Goal: Task Accomplishment & Management: Manage account settings

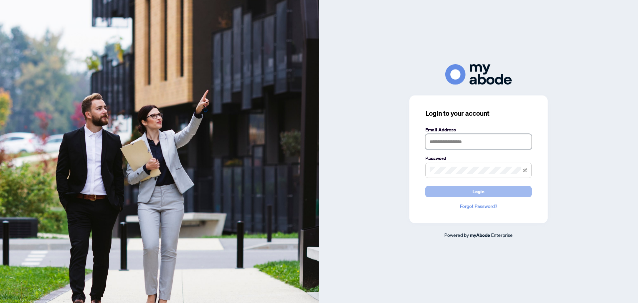
type input "**********"
click at [456, 190] on button "Login" at bounding box center [478, 191] width 106 height 11
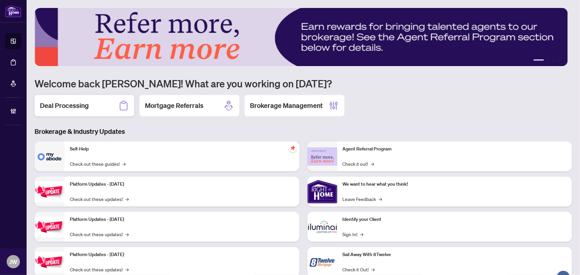
click at [68, 104] on h2 "Deal Processing" at bounding box center [64, 105] width 49 height 9
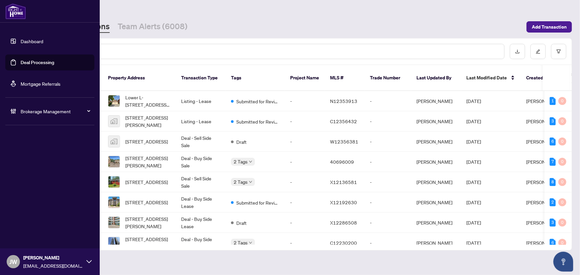
click at [39, 111] on span "Brokerage Management" at bounding box center [55, 111] width 69 height 7
click at [32, 159] on link "Manage Agents" at bounding box center [30, 159] width 33 height 6
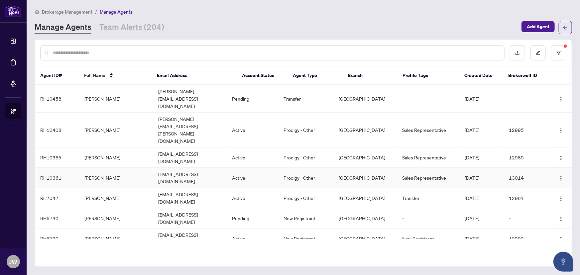
click at [161, 168] on td "abdullahsharefee@gmail.com" at bounding box center [190, 178] width 74 height 20
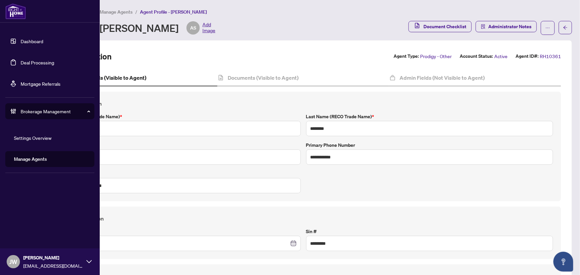
type input "**********"
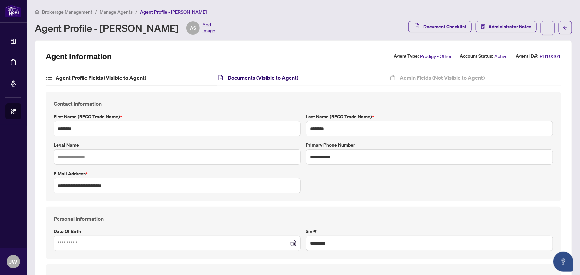
click at [250, 79] on h4 "Documents (Visible to Agent)" at bounding box center [263, 78] width 71 height 8
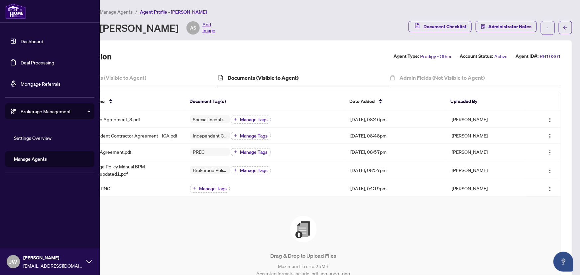
click at [21, 38] on link "Dashboard" at bounding box center [32, 41] width 23 height 6
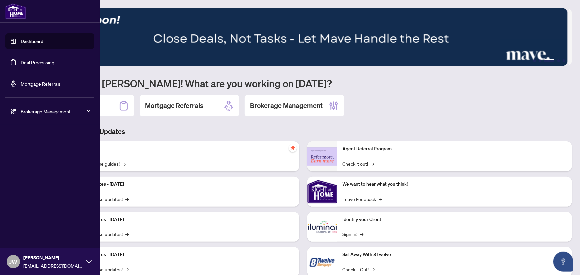
click at [35, 110] on span "Brokerage Management" at bounding box center [55, 111] width 69 height 7
click at [30, 161] on link "Manage Agents" at bounding box center [30, 159] width 33 height 6
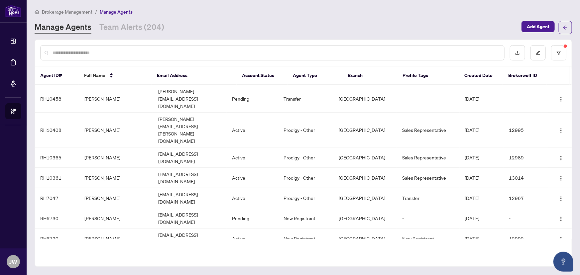
click at [86, 46] on div at bounding box center [272, 52] width 464 height 15
click at [170, 168] on td "abdullahsharefee@gmail.com" at bounding box center [190, 178] width 74 height 20
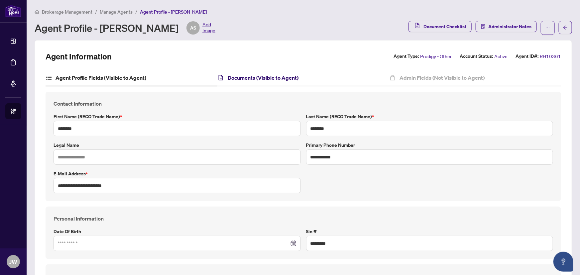
click at [244, 75] on h4 "Documents (Visible to Agent)" at bounding box center [263, 78] width 71 height 8
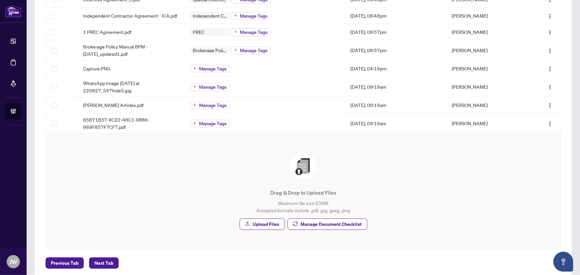
scroll to position [121, 0]
click at [330, 224] on span "Manage Document Checklist" at bounding box center [331, 223] width 61 height 11
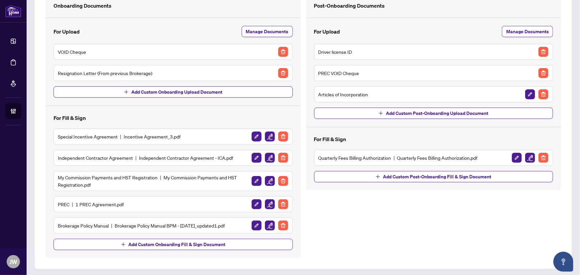
scroll to position [58, 0]
click at [76, 179] on h5 "My Commission Payments and HST Registration My Commission Payments and HST Regi…" at bounding box center [154, 180] width 193 height 15
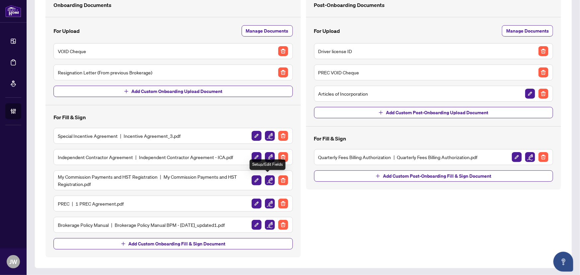
click at [268, 180] on img "button" at bounding box center [270, 181] width 10 height 10
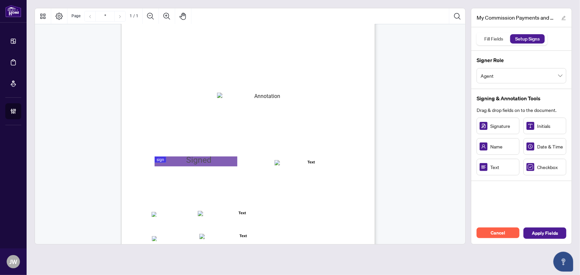
scroll to position [122, 0]
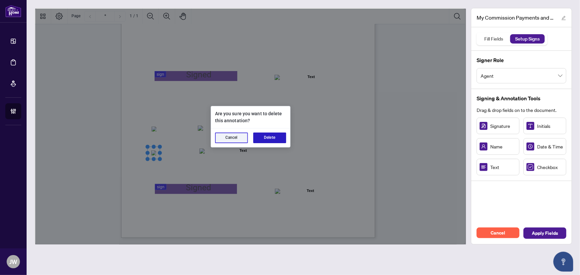
click at [271, 133] on button "Delete" at bounding box center [269, 138] width 33 height 11
click at [274, 137] on button "Delete" at bounding box center [269, 138] width 33 height 11
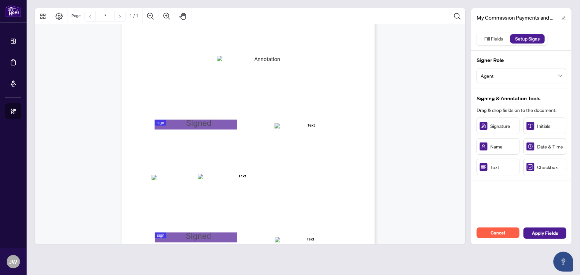
scroll to position [31, 0]
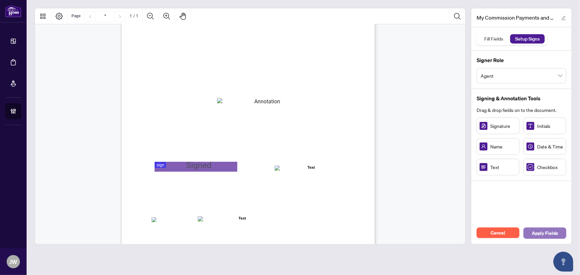
click at [548, 230] on span "Apply Fields" at bounding box center [545, 233] width 26 height 11
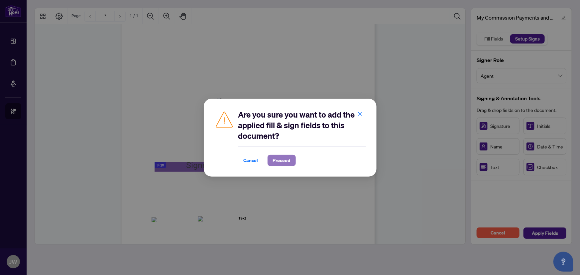
click at [277, 155] on span "Proceed" at bounding box center [282, 160] width 18 height 11
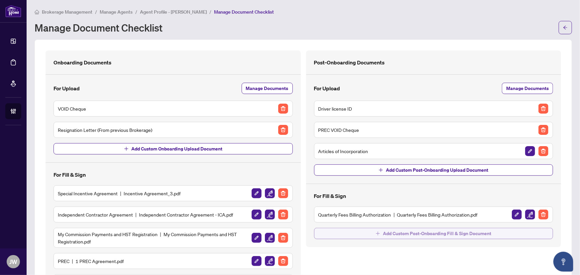
click at [419, 231] on span "Add Custom Post-Onboarding Fill & Sign Document" at bounding box center [437, 233] width 108 height 11
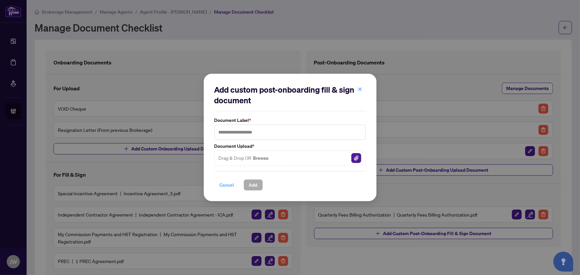
click at [225, 181] on span "Cancel" at bounding box center [227, 185] width 15 height 11
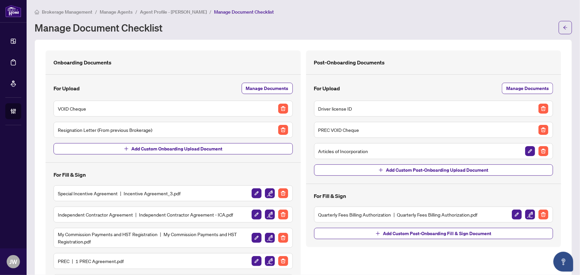
click at [113, 12] on span "Manage Agents" at bounding box center [116, 12] width 33 height 6
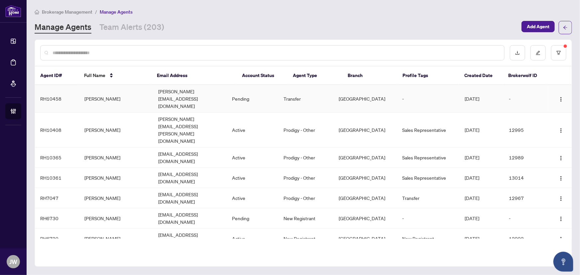
click at [208, 89] on td "matthew.kotchie@outlook.com" at bounding box center [190, 99] width 74 height 28
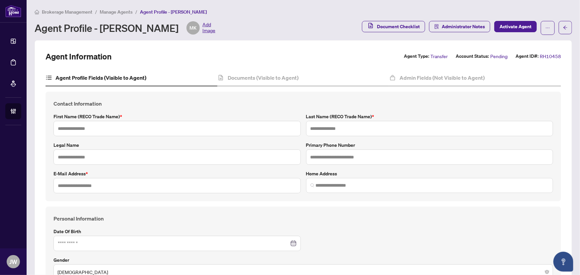
type input "****"
type input "*******"
type input "**********"
type input "*********"
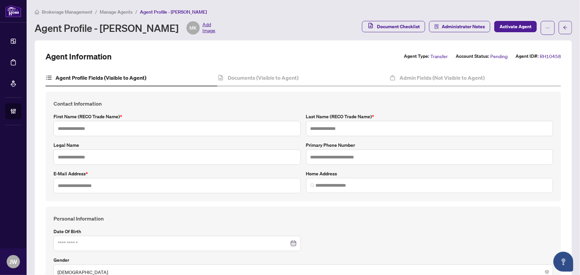
type input "*"
type input "******"
type input "**********"
type input "*******"
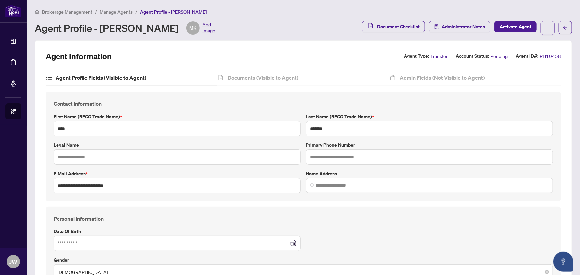
type input "**********"
type input "****"
type input "**********"
drag, startPoint x: 208, startPoint y: 89, endPoint x: 175, endPoint y: 55, distance: 48.4
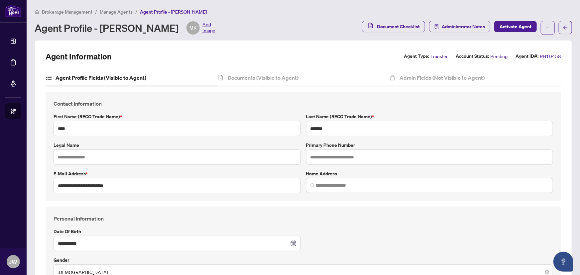
click at [175, 55] on div "Agent Information Agent Type: Transfer Account Status: Pending Agent ID#: RH104…" at bounding box center [304, 56] width 516 height 11
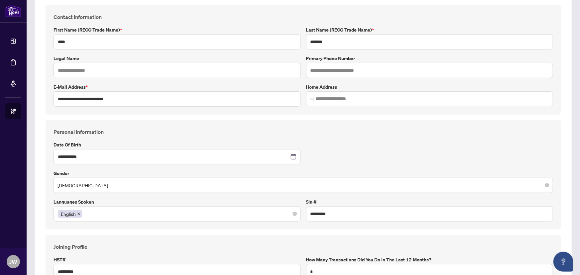
scroll to position [67, 0]
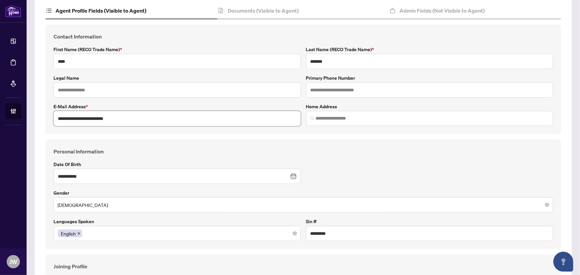
drag, startPoint x: 131, startPoint y: 117, endPoint x: 41, endPoint y: 119, distance: 89.8
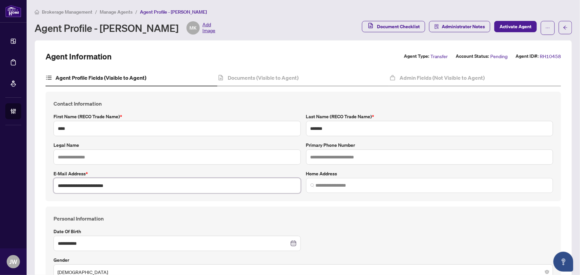
scroll to position [0, 0]
click at [107, 15] on div "Brokerage Management / Manage Agents / Agent Profile - Matt Kotchie Agent Profi…" at bounding box center [304, 21] width 538 height 27
drag, startPoint x: 109, startPoint y: 11, endPoint x: 126, endPoint y: 2, distance: 19.2
click at [110, 10] on span "Manage Agents" at bounding box center [116, 12] width 33 height 6
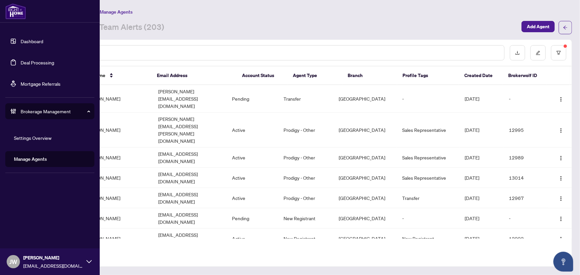
click at [29, 158] on link "Manage Agents" at bounding box center [30, 159] width 33 height 6
click at [44, 138] on link "Settings Overview" at bounding box center [33, 138] width 38 height 6
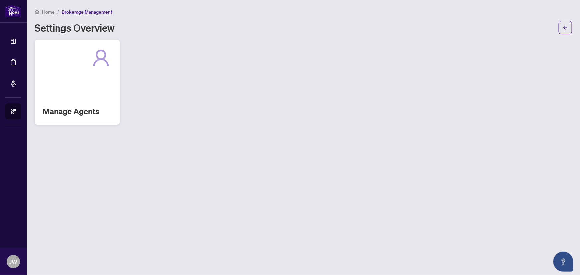
click at [102, 106] on h2 "Manage Agents" at bounding box center [77, 111] width 69 height 11
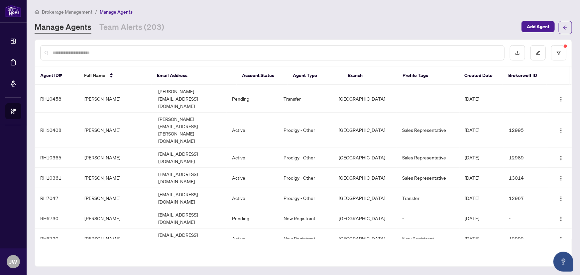
click at [106, 52] on input "text" at bounding box center [276, 52] width 446 height 7
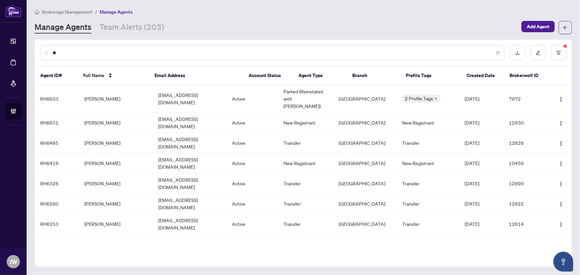
type input "*"
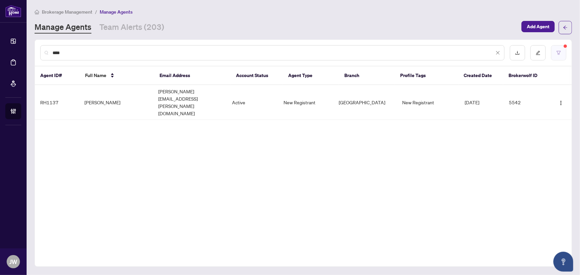
type input "****"
click at [555, 53] on button "button" at bounding box center [558, 52] width 15 height 15
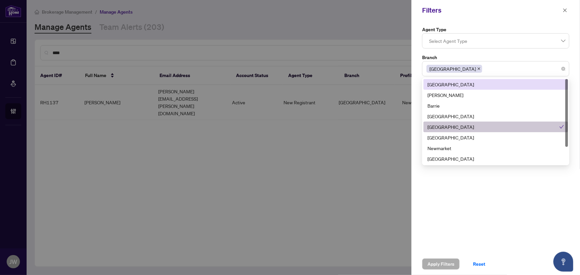
click at [447, 67] on span "Durham" at bounding box center [454, 69] width 56 height 8
click at [477, 70] on icon "close" at bounding box center [478, 68] width 3 height 3
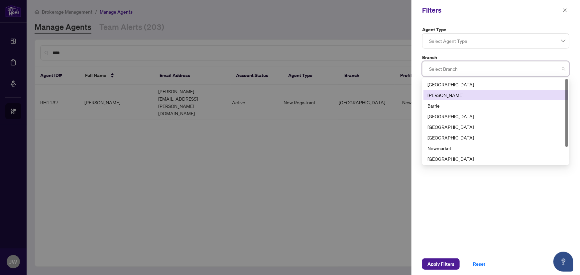
click at [226, 125] on div at bounding box center [290, 137] width 580 height 275
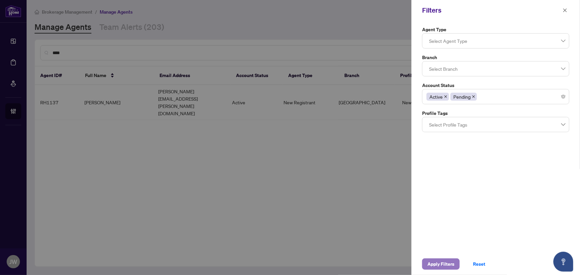
click at [445, 266] on span "Apply Filters" at bounding box center [440, 264] width 27 height 11
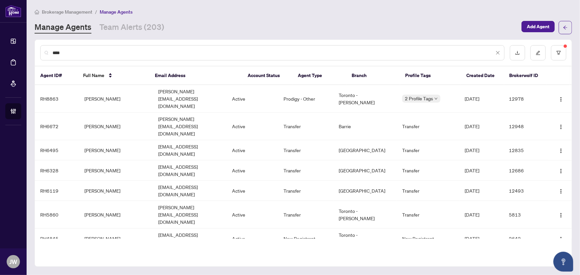
click at [82, 46] on div "****" at bounding box center [272, 52] width 464 height 15
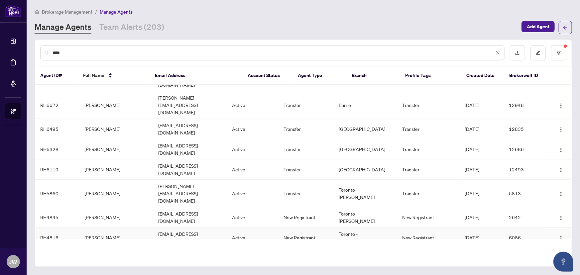
scroll to position [30, 0]
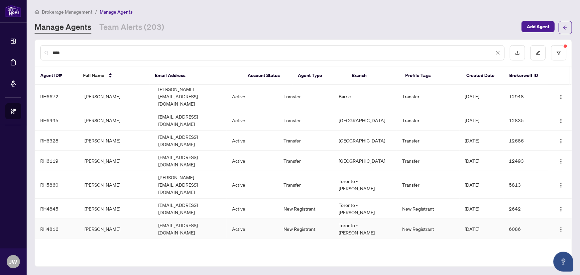
click at [127, 219] on td "Jonathan Nagesh" at bounding box center [116, 229] width 74 height 20
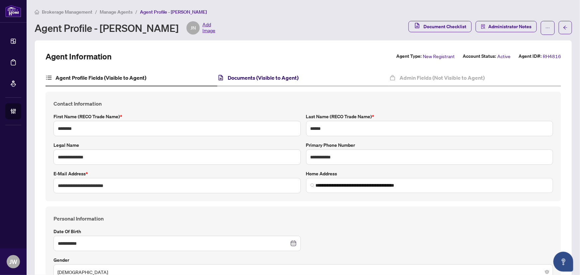
click at [256, 81] on h4 "Documents (Visible to Agent)" at bounding box center [263, 78] width 71 height 8
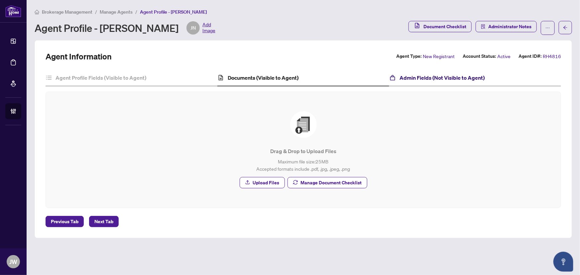
click at [457, 79] on h4 "Admin Fields (Not Visible to Agent)" at bounding box center [442, 78] width 85 height 8
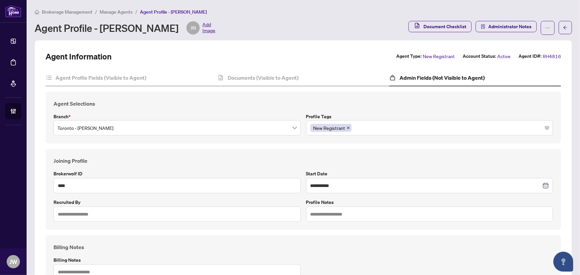
click at [114, 12] on span "Manage Agents" at bounding box center [116, 12] width 33 height 6
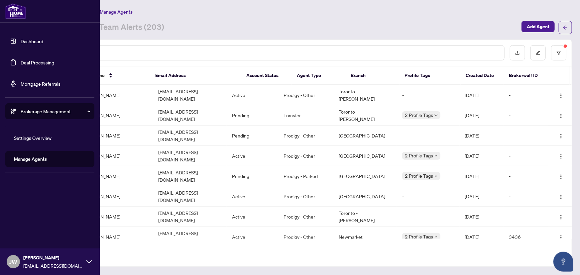
click at [21, 40] on link "Dashboard" at bounding box center [32, 41] width 23 height 6
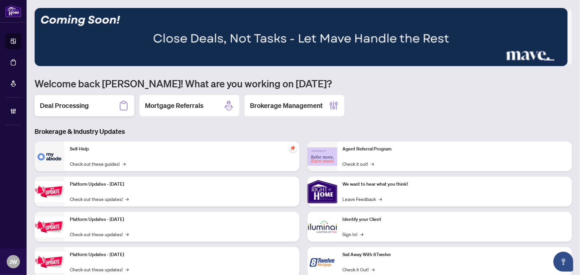
click at [54, 106] on h2 "Deal Processing" at bounding box center [64, 105] width 49 height 9
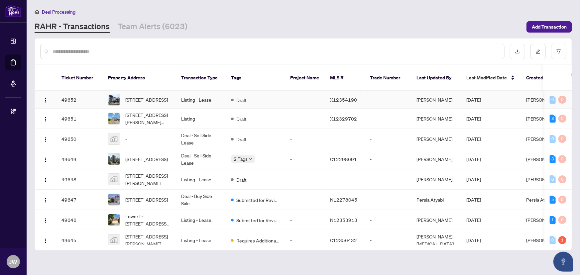
click at [207, 93] on td "Listing - Lease" at bounding box center [201, 100] width 50 height 18
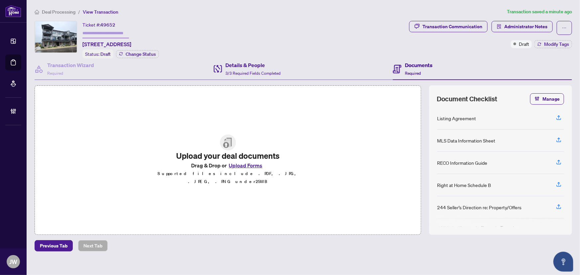
click at [280, 73] on div "Details & People 3/3 Required Fields Completed" at bounding box center [303, 70] width 179 height 22
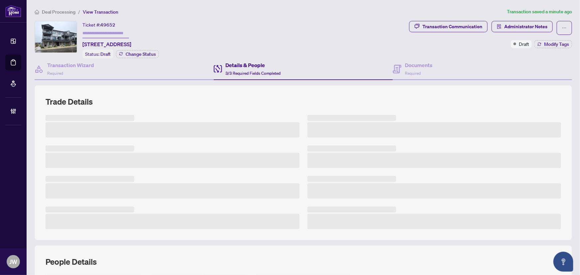
click at [65, 13] on span "Deal Processing" at bounding box center [59, 12] width 34 height 6
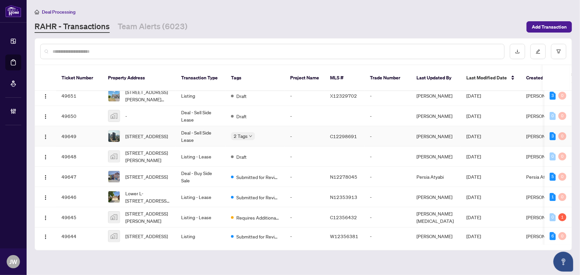
scroll to position [30, 0]
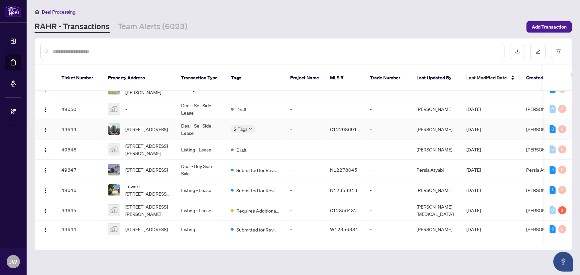
click at [188, 123] on td "Deal - Sell Side Lease" at bounding box center [201, 129] width 50 height 20
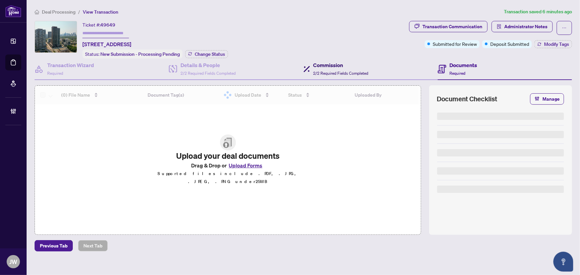
click at [333, 71] on span "2/2 Required Fields Completed" at bounding box center [340, 73] width 55 height 5
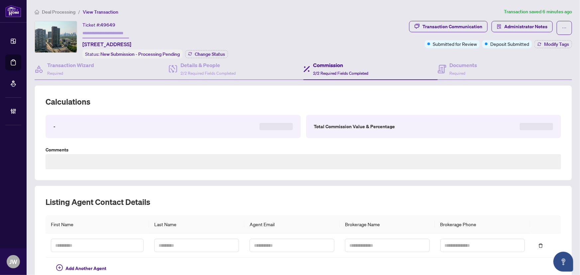
type textarea "**********"
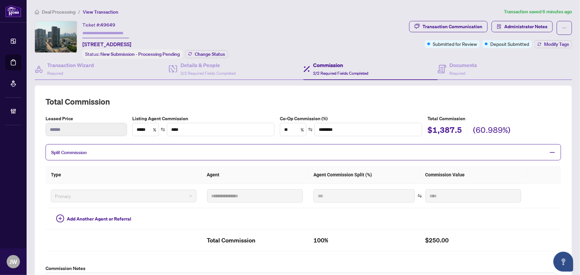
click at [63, 10] on span "Deal Processing" at bounding box center [59, 12] width 34 height 6
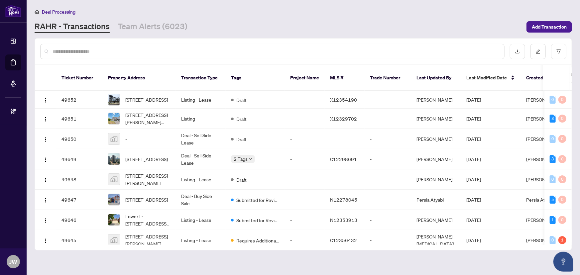
click at [72, 49] on input "text" at bounding box center [276, 51] width 446 height 7
click at [538, 54] on button "button" at bounding box center [538, 51] width 15 height 15
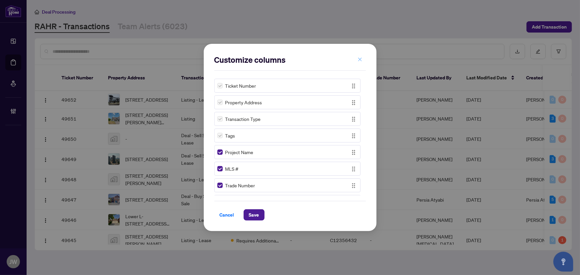
click at [359, 60] on icon "close" at bounding box center [360, 59] width 5 height 5
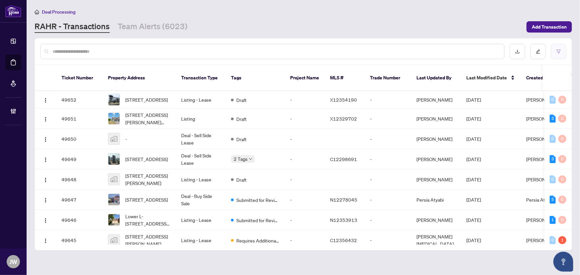
click at [563, 53] on button "button" at bounding box center [558, 51] width 15 height 15
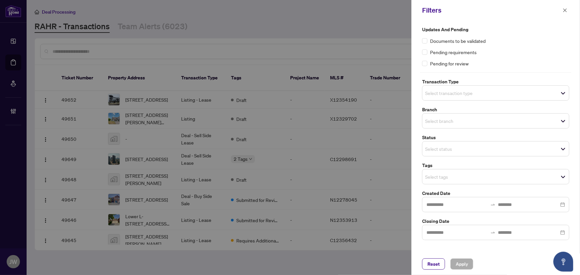
click at [463, 85] on div "Select transaction type" at bounding box center [495, 92] width 147 height 15
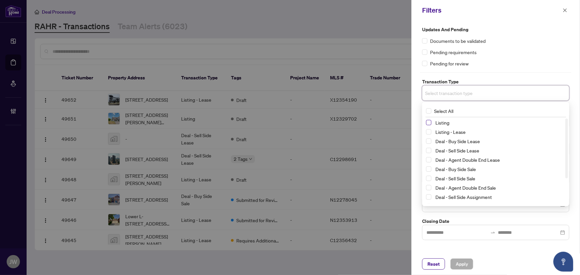
click at [430, 120] on div "Listing" at bounding box center [495, 123] width 139 height 8
click at [430, 123] on span "Select Listing" at bounding box center [428, 122] width 5 height 5
click at [427, 132] on span "Select Listing - Lease" at bounding box center [428, 133] width 5 height 5
click at [523, 66] on div "Pending for review" at bounding box center [495, 63] width 147 height 7
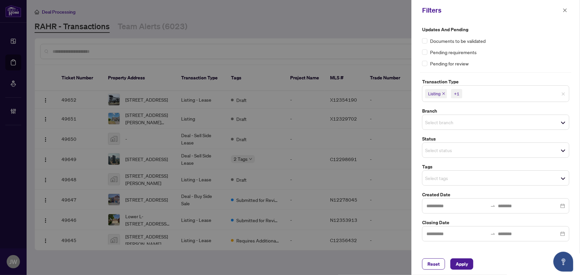
click at [452, 119] on input "search" at bounding box center [448, 122] width 47 height 8
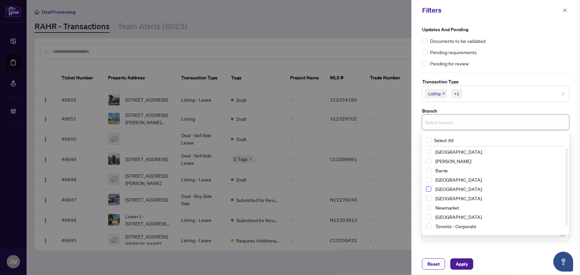
click at [431, 189] on span "Select Durham" at bounding box center [428, 188] width 5 height 5
click at [457, 263] on span "Apply" at bounding box center [462, 264] width 12 height 11
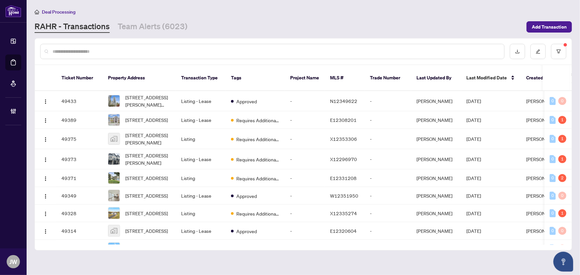
click at [112, 49] on input "text" at bounding box center [276, 51] width 446 height 7
click at [104, 52] on input "text" at bounding box center [276, 51] width 446 height 7
click at [147, 49] on input "text" at bounding box center [276, 51] width 446 height 7
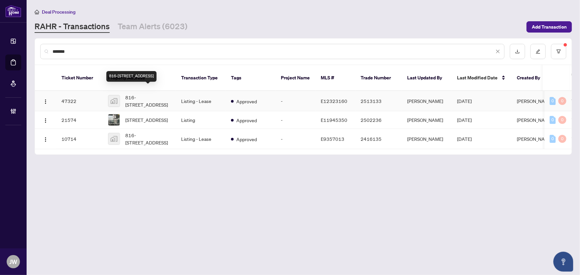
type input "*******"
click at [163, 96] on span "816-1900 Simcoe Street North, Oshawa, ON, Canada" at bounding box center [147, 101] width 45 height 15
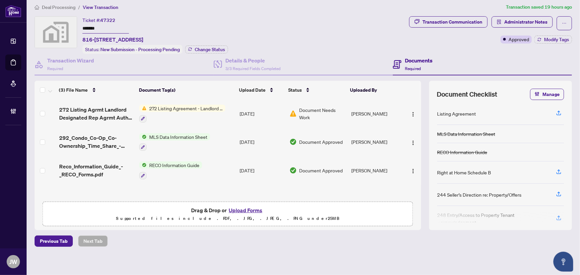
scroll to position [6, 0]
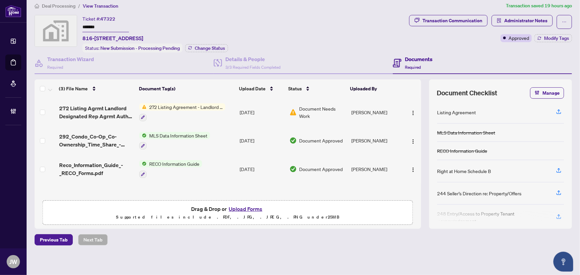
click at [147, 107] on span "272 Listing Agreement - Landlord Designated Representation Agreement Authority …" at bounding box center [186, 106] width 79 height 7
click at [77, 104] on span "272 Listing Agrmt Landlord Designated Rep Agrmt Auth to Offer for Lease - PropT…" at bounding box center [96, 112] width 75 height 16
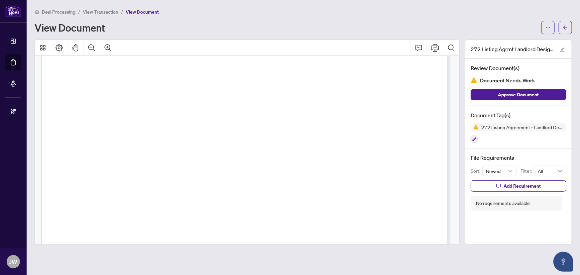
scroll to position [1843, 0]
click at [565, 30] on span "button" at bounding box center [565, 27] width 5 height 11
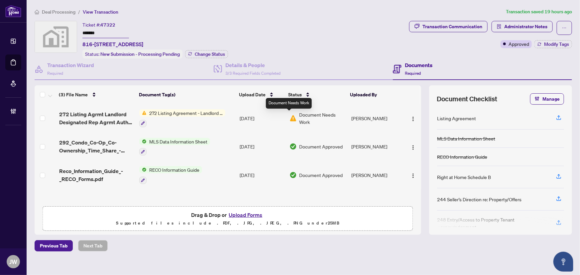
click at [290, 116] on img at bounding box center [293, 118] width 7 height 7
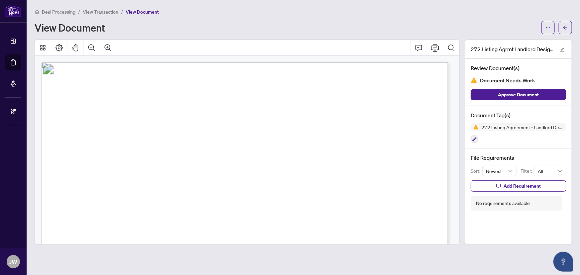
click at [474, 143] on div "Document Tag(s) 272 Listing Agreement - Landlord Designated Representation Agre…" at bounding box center [518, 127] width 106 height 43
click at [475, 138] on icon "button" at bounding box center [474, 139] width 4 height 4
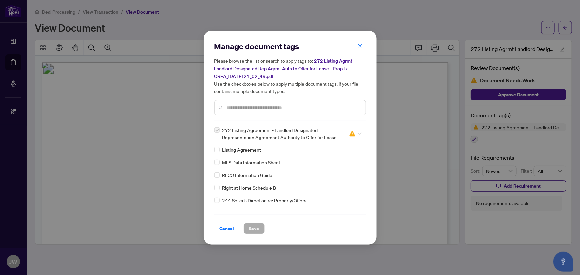
click at [349, 133] on img at bounding box center [352, 133] width 7 height 7
click at [336, 160] on div "Approved" at bounding box center [333, 165] width 51 height 11
click at [259, 223] on button "Save" at bounding box center [254, 228] width 21 height 11
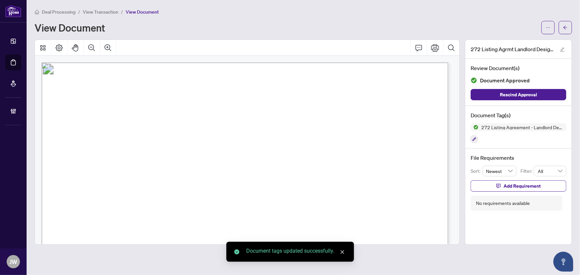
click at [565, 27] on icon "arrow-left" at bounding box center [565, 27] width 5 height 5
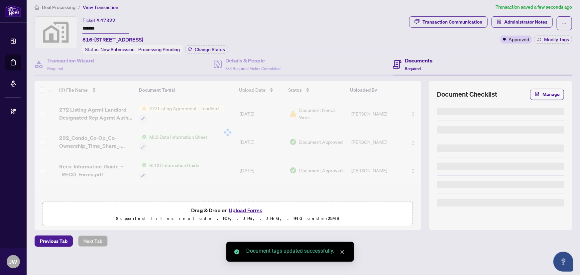
scroll to position [6, 0]
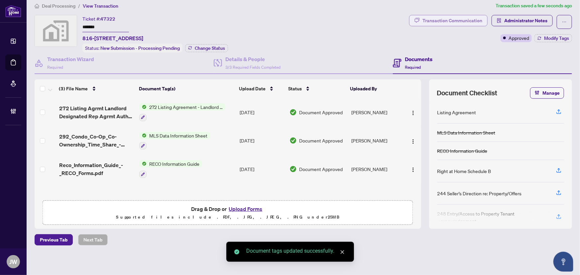
drag, startPoint x: 455, startPoint y: 12, endPoint x: 452, endPoint y: 20, distance: 8.6
click at [454, 13] on div "Deal Processing / View Transaction Transaction saved a few seconds ago Ticket #…" at bounding box center [303, 135] width 543 height 267
click at [451, 21] on div "Transaction Communication" at bounding box center [453, 20] width 60 height 11
type textarea "**********"
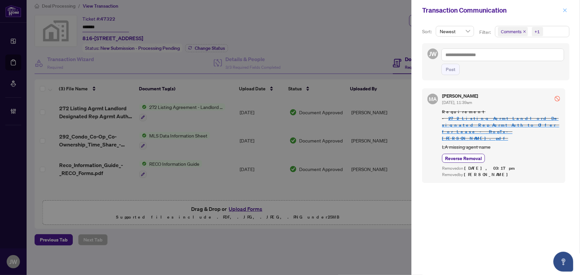
click at [564, 9] on icon "close" at bounding box center [565, 10] width 4 height 4
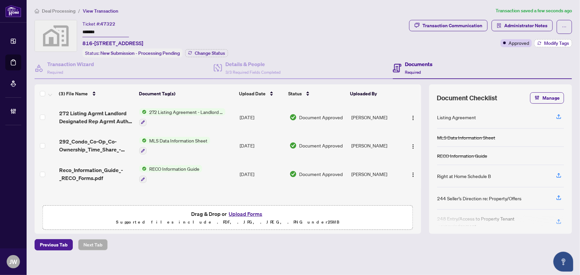
scroll to position [0, 0]
click at [63, 11] on span "Deal Processing" at bounding box center [59, 12] width 34 height 6
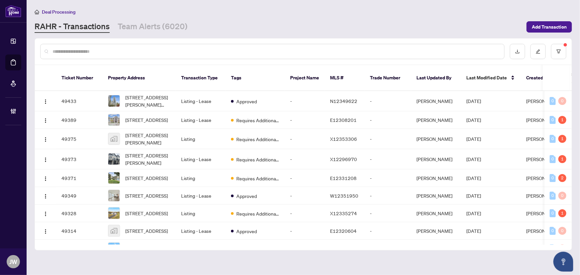
click at [149, 55] on input "text" at bounding box center [276, 51] width 446 height 7
click at [154, 50] on input "text" at bounding box center [276, 51] width 446 height 7
click at [155, 51] on input "text" at bounding box center [276, 51] width 446 height 7
click at [82, 54] on input "text" at bounding box center [276, 51] width 446 height 7
click at [87, 53] on input "text" at bounding box center [276, 51] width 446 height 7
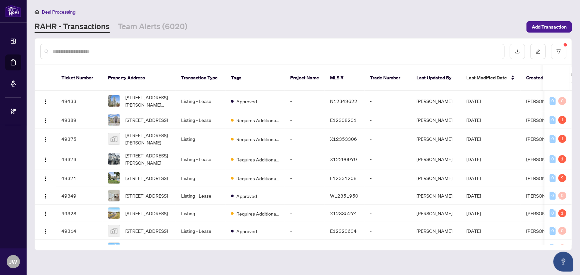
type input "*"
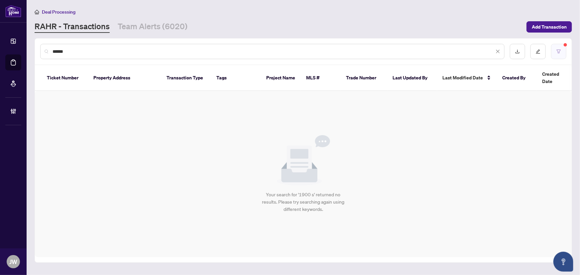
click at [561, 48] on button "button" at bounding box center [558, 51] width 15 height 15
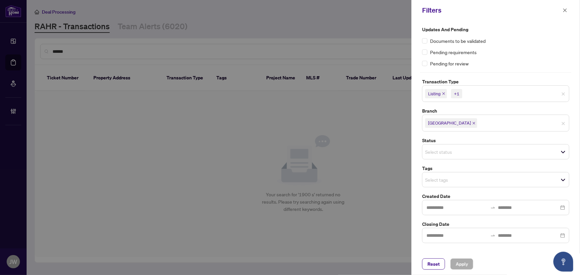
click at [442, 93] on span "Listing" at bounding box center [436, 93] width 22 height 9
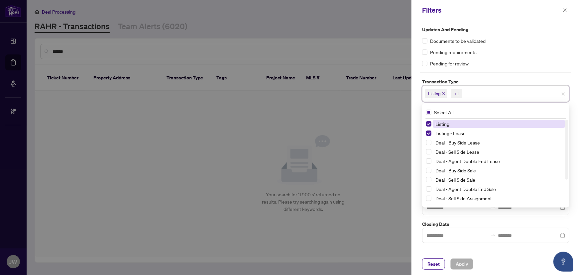
click at [444, 93] on icon "close" at bounding box center [443, 93] width 3 height 3
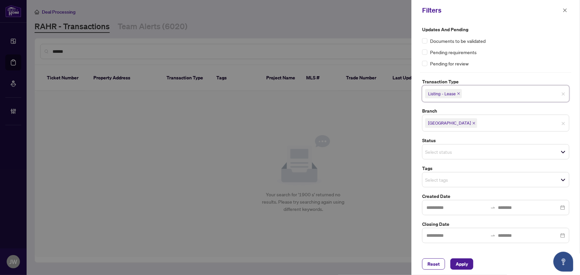
click at [444, 93] on span "Listing - Lease" at bounding box center [442, 93] width 28 height 7
click at [458, 92] on icon "close" at bounding box center [458, 93] width 3 height 3
click at [461, 266] on span "Apply" at bounding box center [462, 264] width 12 height 11
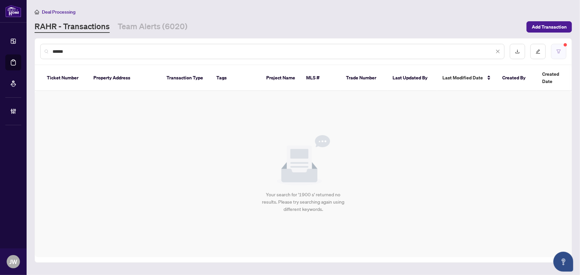
click at [562, 46] on button "button" at bounding box center [558, 51] width 15 height 15
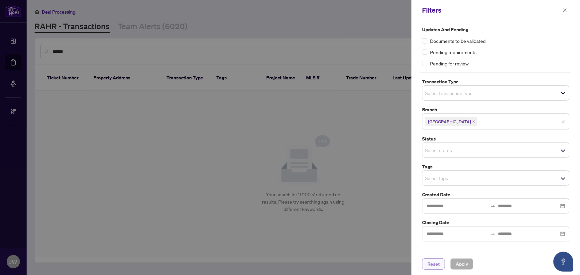
click at [427, 267] on button "Reset" at bounding box center [433, 264] width 23 height 11
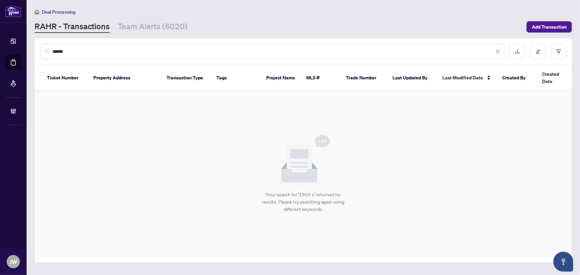
click at [78, 46] on div "******" at bounding box center [272, 51] width 464 height 15
click at [78, 51] on input "******" at bounding box center [274, 51] width 442 height 7
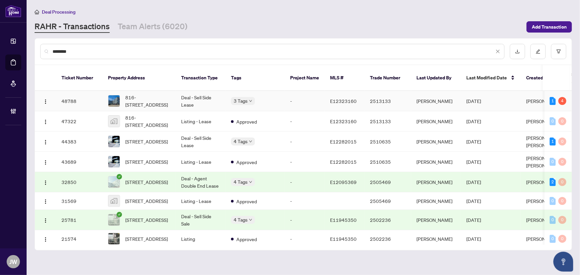
type input "********"
click at [80, 91] on td "48788" at bounding box center [79, 101] width 47 height 20
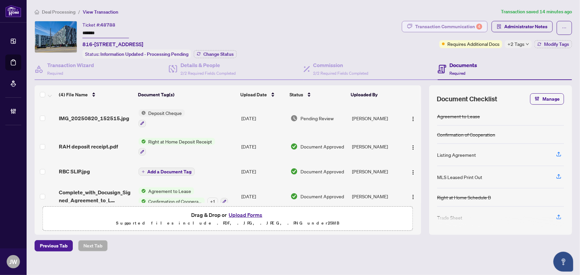
click at [449, 25] on div "Transaction Communication 4" at bounding box center [448, 26] width 67 height 11
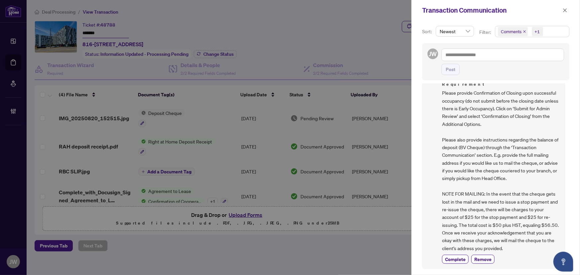
scroll to position [60, 0]
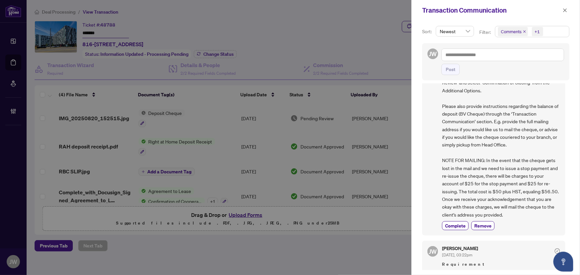
click at [339, 30] on div at bounding box center [290, 137] width 580 height 275
click at [565, 8] on icon "close" at bounding box center [565, 10] width 5 height 5
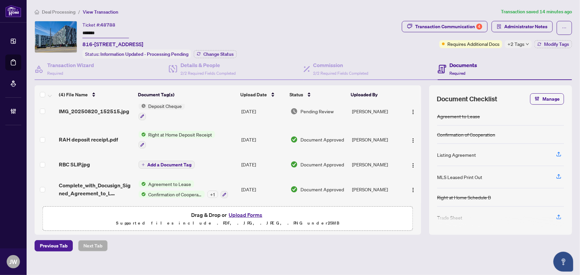
scroll to position [9, 0]
click at [557, 29] on button "button" at bounding box center [564, 28] width 15 height 14
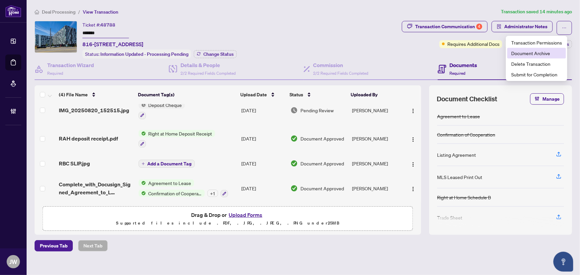
click at [522, 50] on span "Document Archive" at bounding box center [536, 53] width 51 height 7
